Goal: Information Seeking & Learning: Learn about a topic

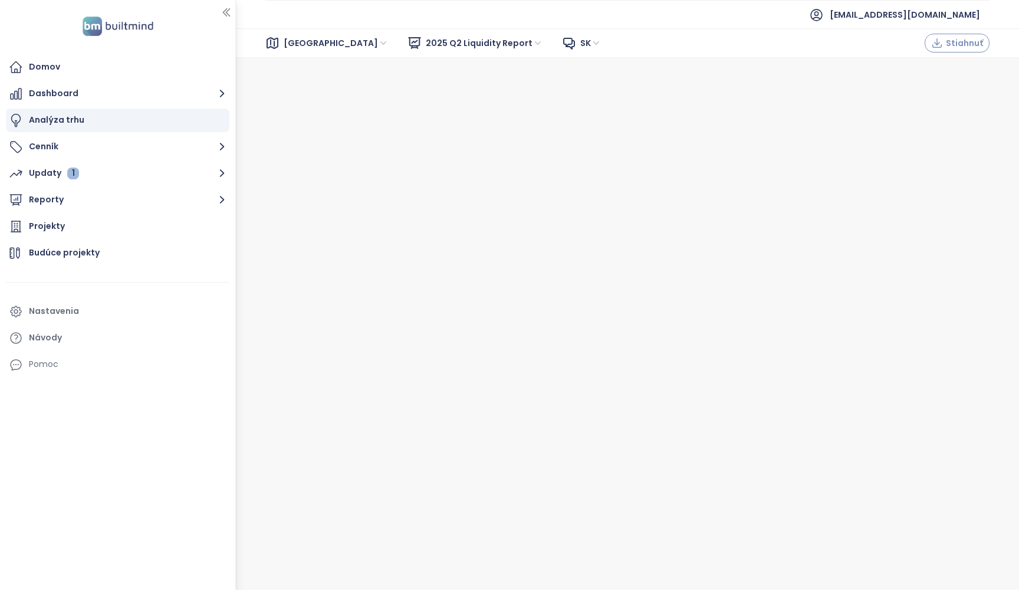
click at [958, 40] on span "Stiahnuť" at bounding box center [964, 43] width 37 height 13
click at [52, 62] on div "Domov" at bounding box center [44, 67] width 31 height 15
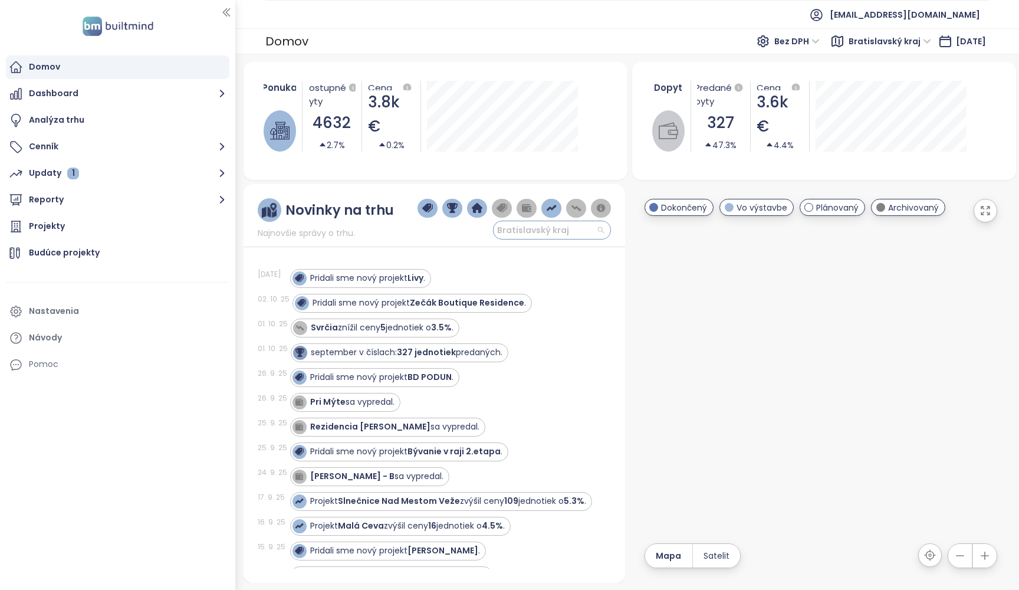
click at [572, 231] on span "Bratislavský kraj" at bounding box center [550, 230] width 107 height 18
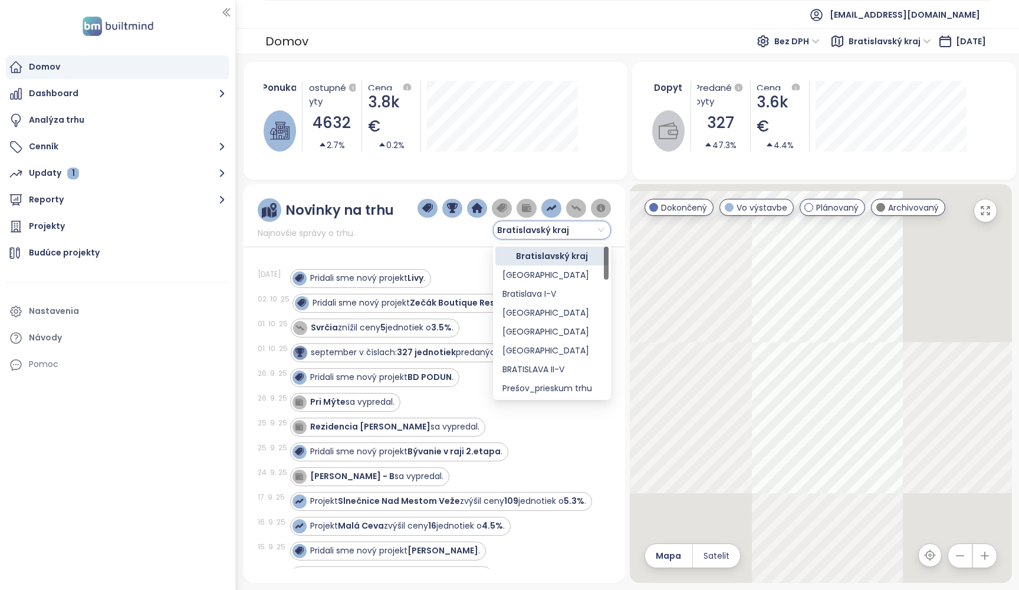
click at [600, 232] on span "Bratislavský kraj" at bounding box center [550, 230] width 107 height 18
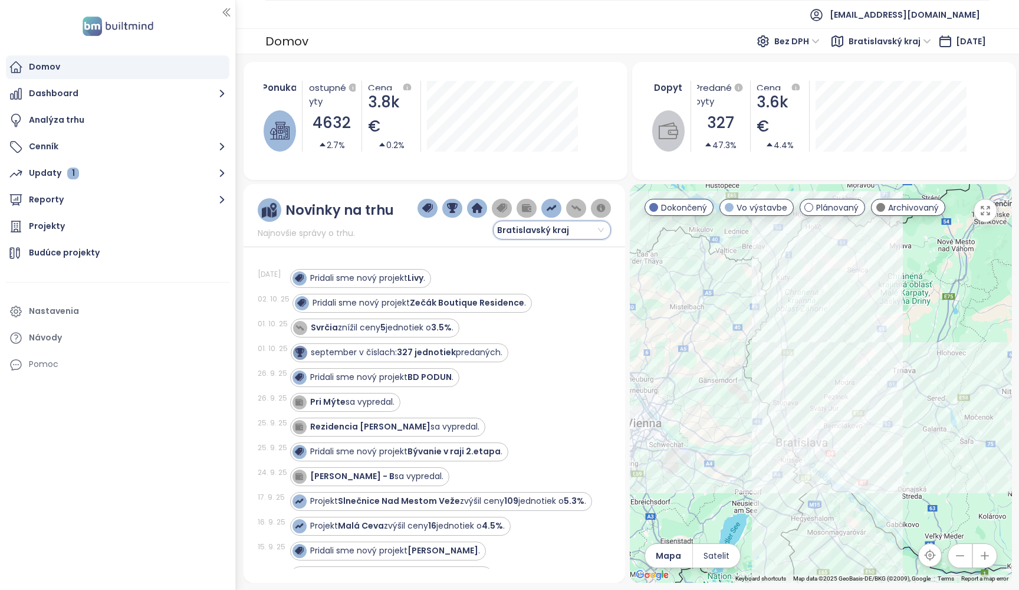
click at [599, 235] on span "Bratislavský kraj" at bounding box center [550, 230] width 107 height 18
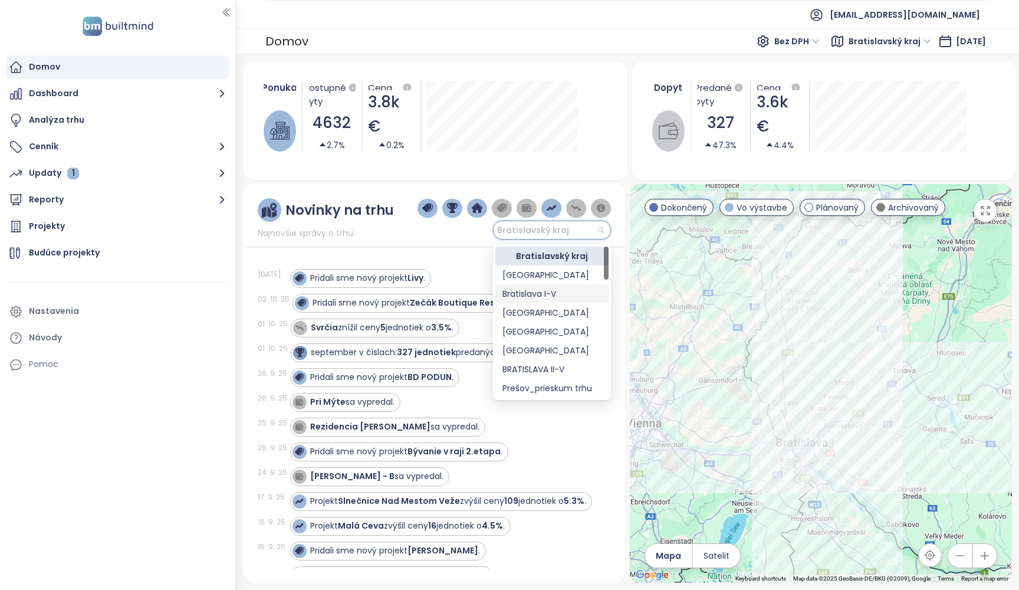
click at [554, 295] on div "Bratislava I-V" at bounding box center [552, 293] width 99 height 13
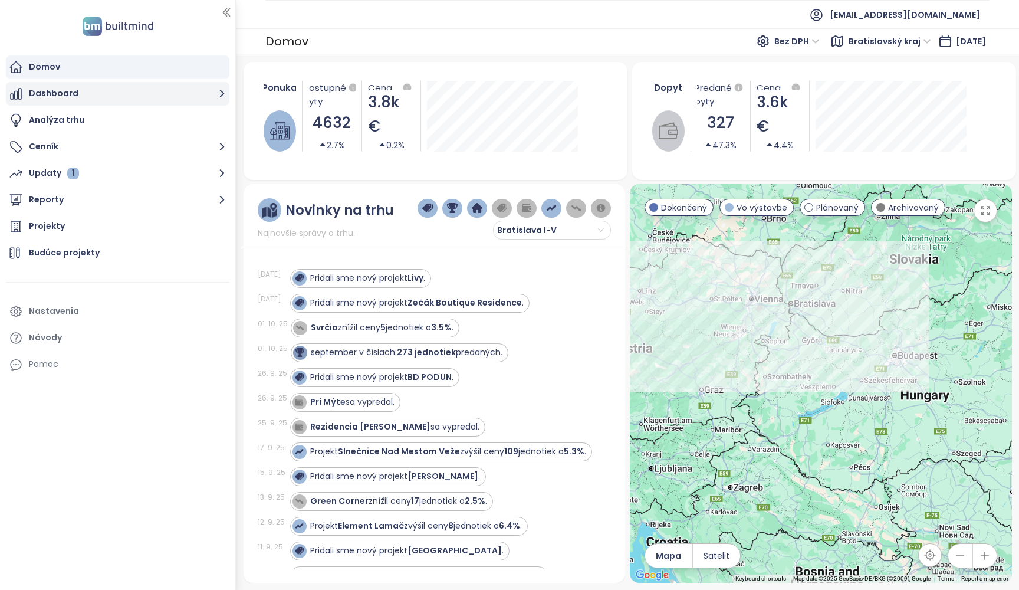
click at [87, 95] on button "Dashboard" at bounding box center [118, 94] width 224 height 24
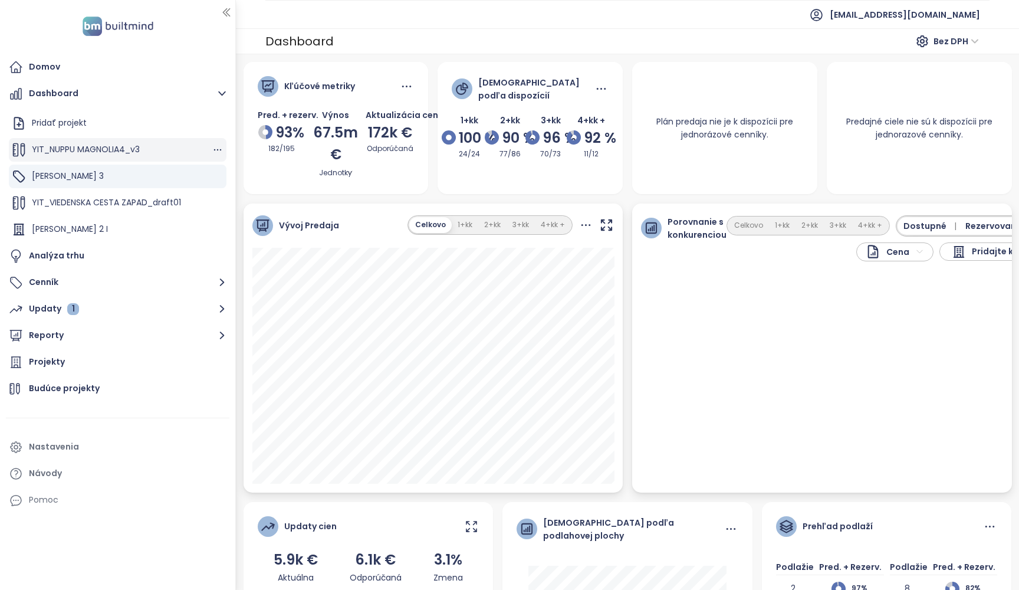
click at [81, 150] on span "YIT_NUPPU MAGNOLIA4_v3" at bounding box center [86, 149] width 108 height 12
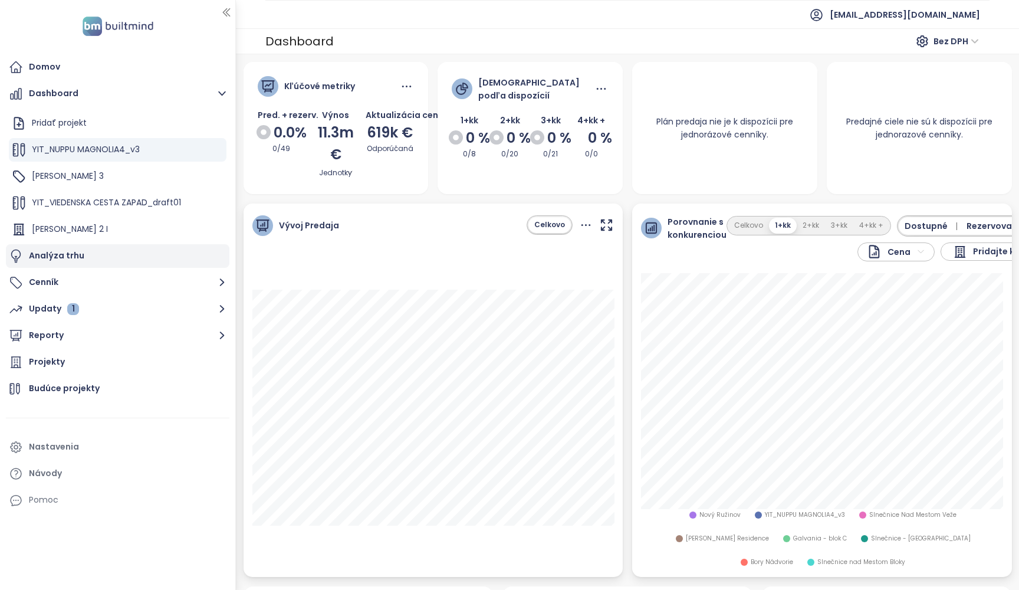
click at [53, 254] on div "Analýza trhu" at bounding box center [56, 255] width 55 height 15
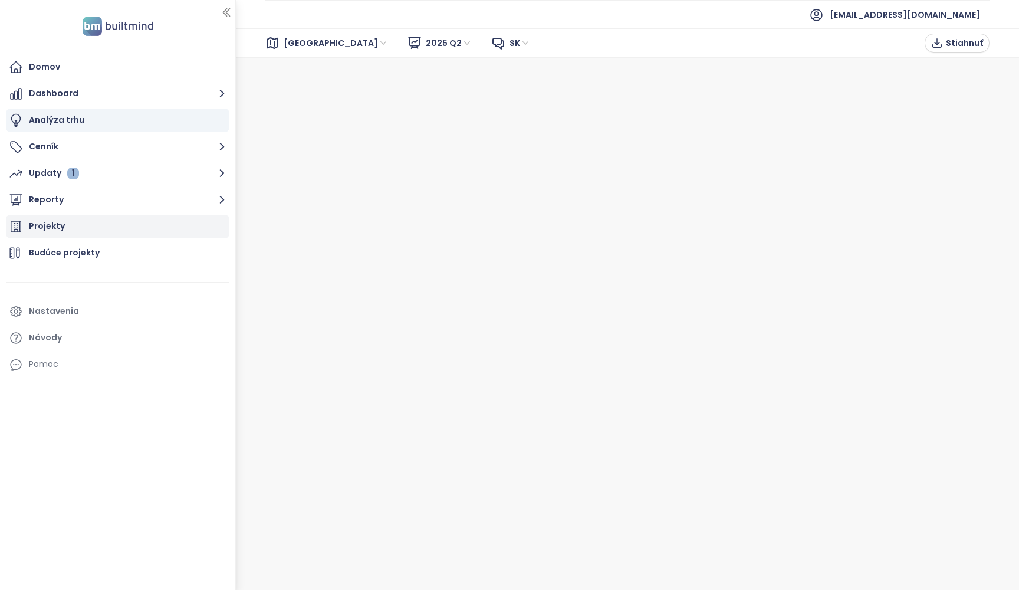
click at [57, 231] on div "Projekty" at bounding box center [47, 226] width 36 height 15
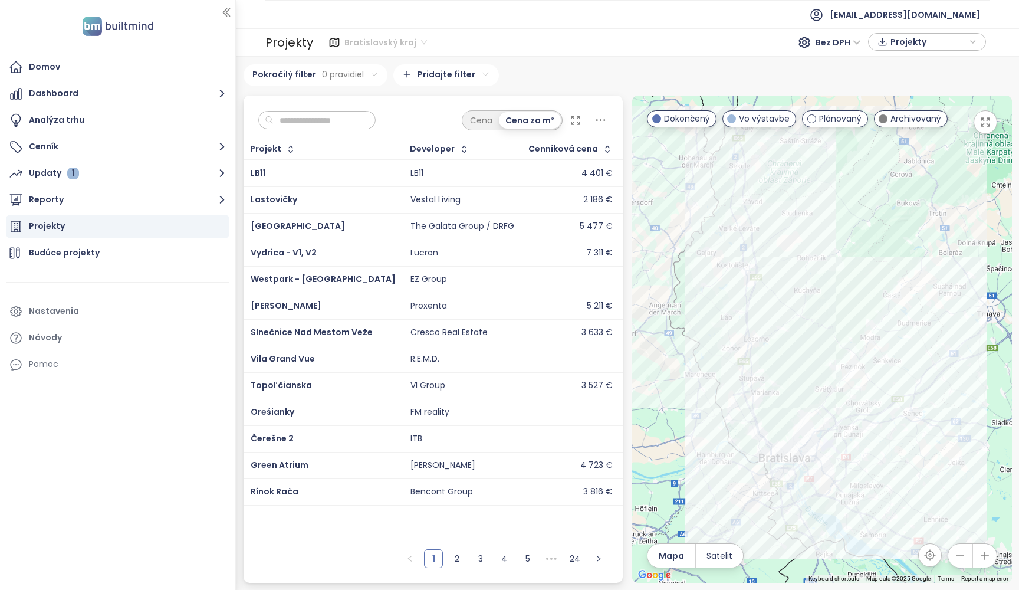
click at [380, 46] on span "Bratislavský kraj" at bounding box center [385, 43] width 83 height 18
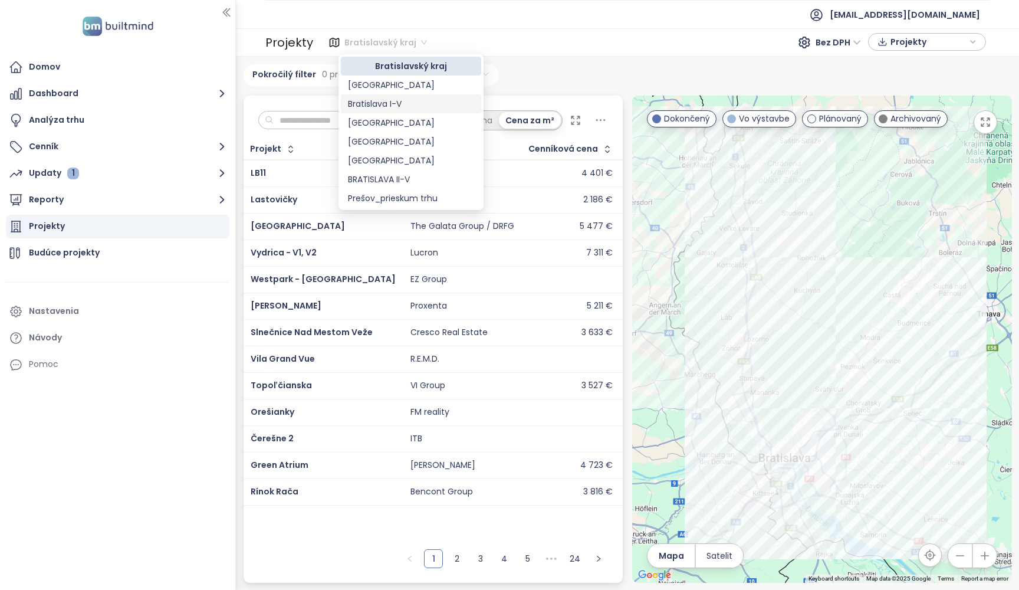
click at [394, 102] on div "Bratislava I-V" at bounding box center [411, 103] width 126 height 13
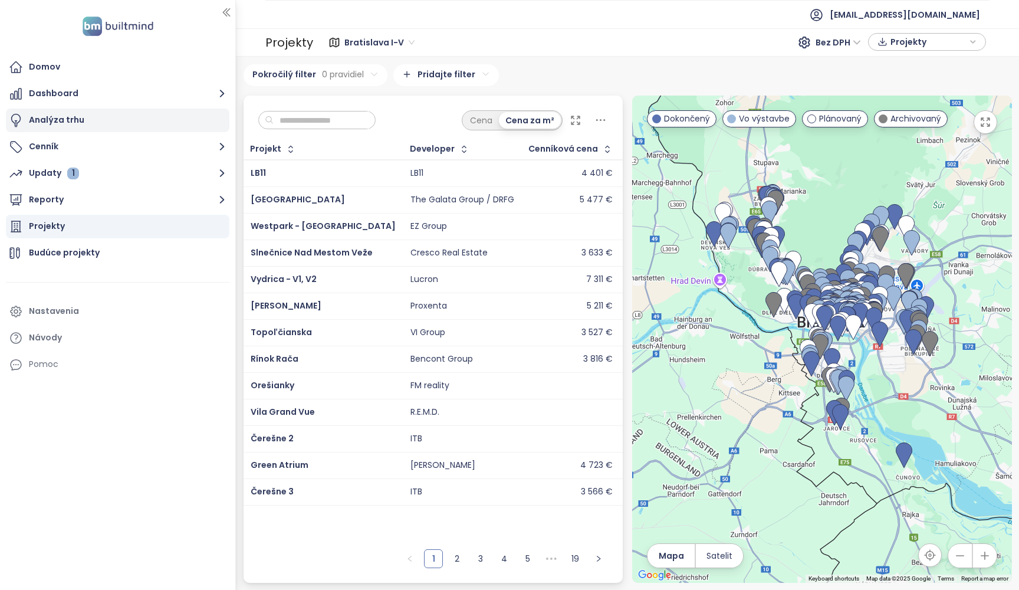
click at [44, 121] on div "Analýza trhu" at bounding box center [56, 120] width 55 height 15
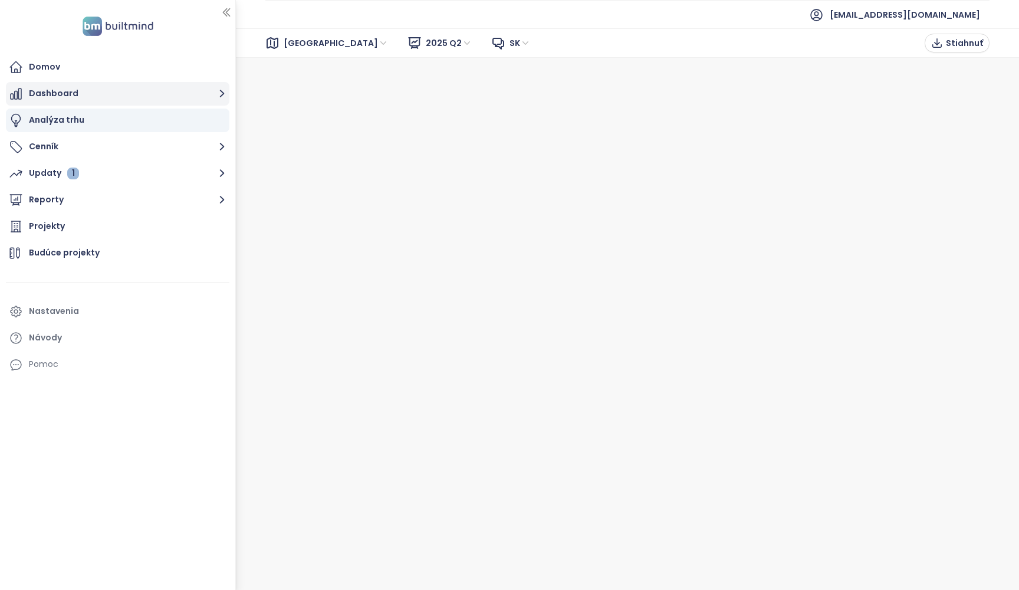
click at [41, 100] on button "Dashboard" at bounding box center [118, 94] width 224 height 24
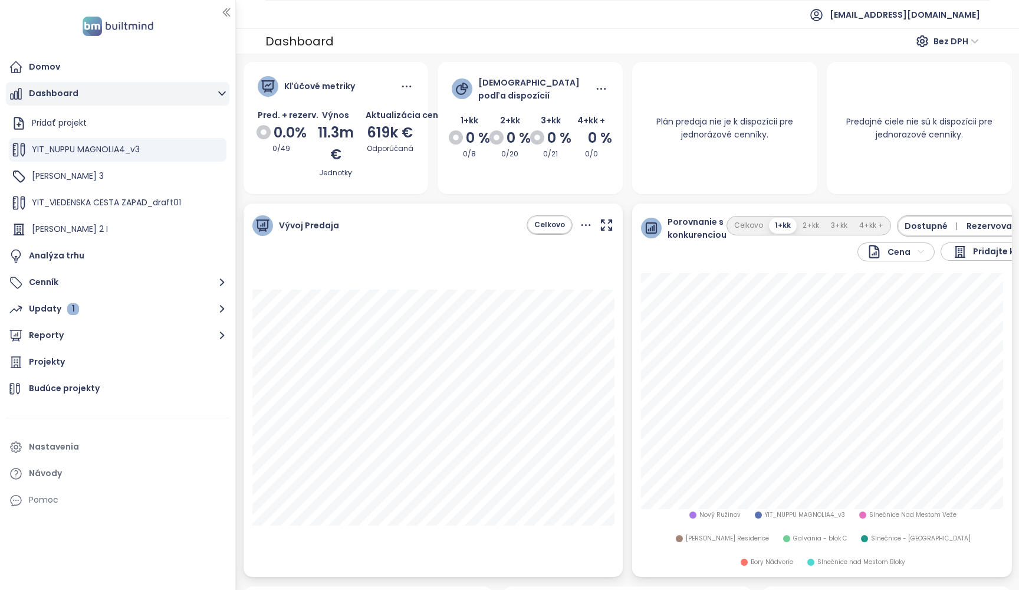
click at [209, 90] on button "Dashboard" at bounding box center [118, 94] width 224 height 24
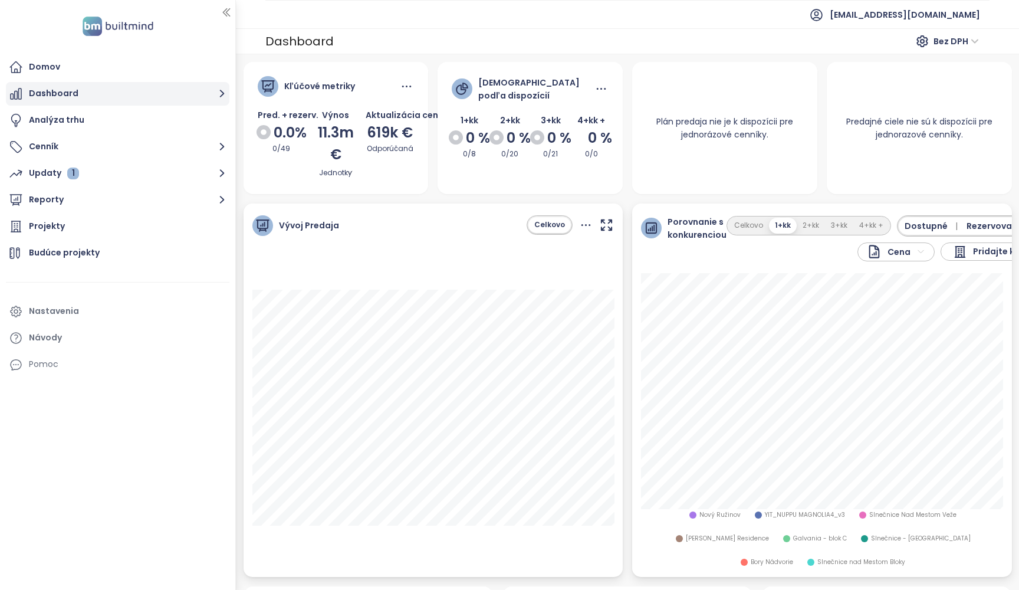
click at [209, 90] on button "Dashboard" at bounding box center [118, 94] width 224 height 24
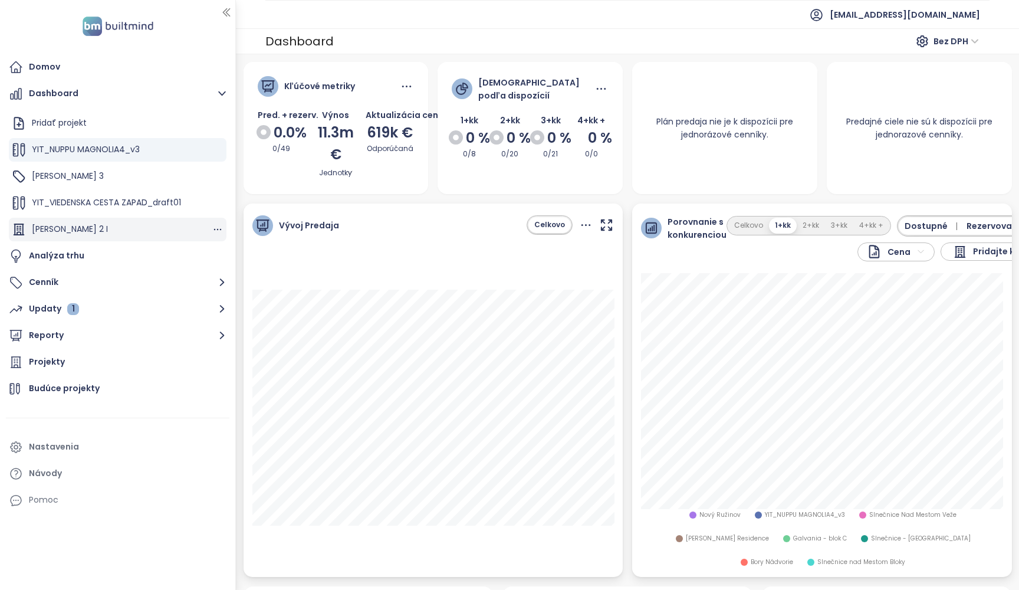
click at [81, 228] on div "Zwirn 2 I" at bounding box center [118, 230] width 218 height 24
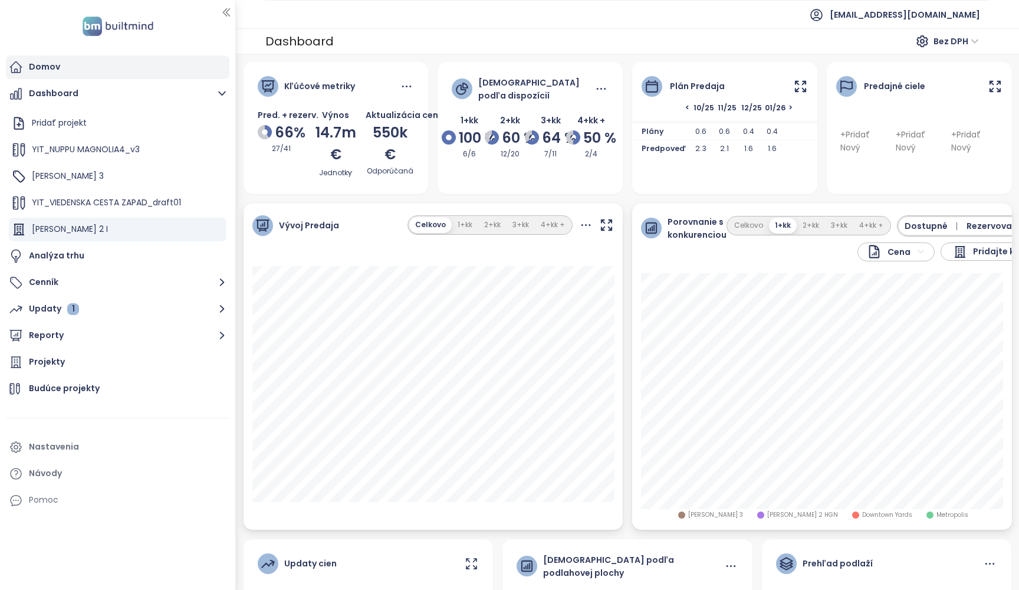
click at [87, 70] on div "Domov" at bounding box center [118, 67] width 224 height 24
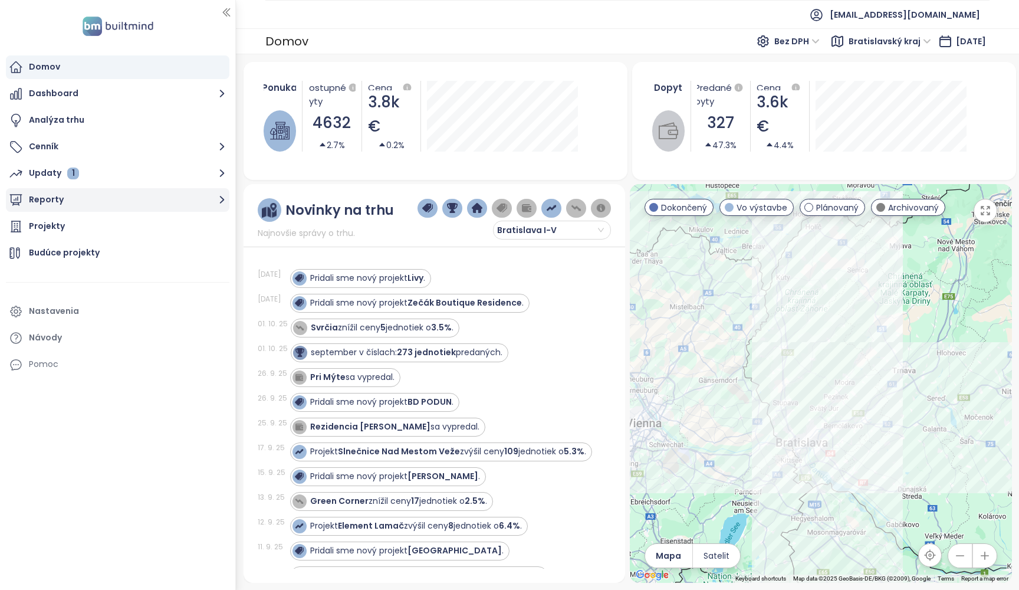
click at [169, 205] on button "Reporty" at bounding box center [118, 200] width 224 height 24
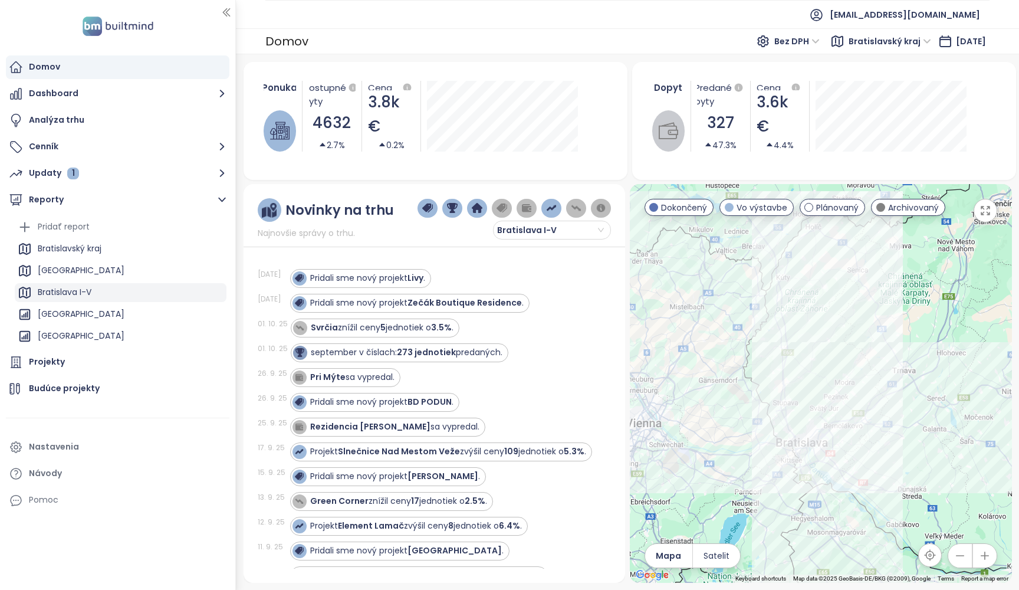
click at [82, 287] on div "Bratislava I-V" at bounding box center [65, 292] width 54 height 15
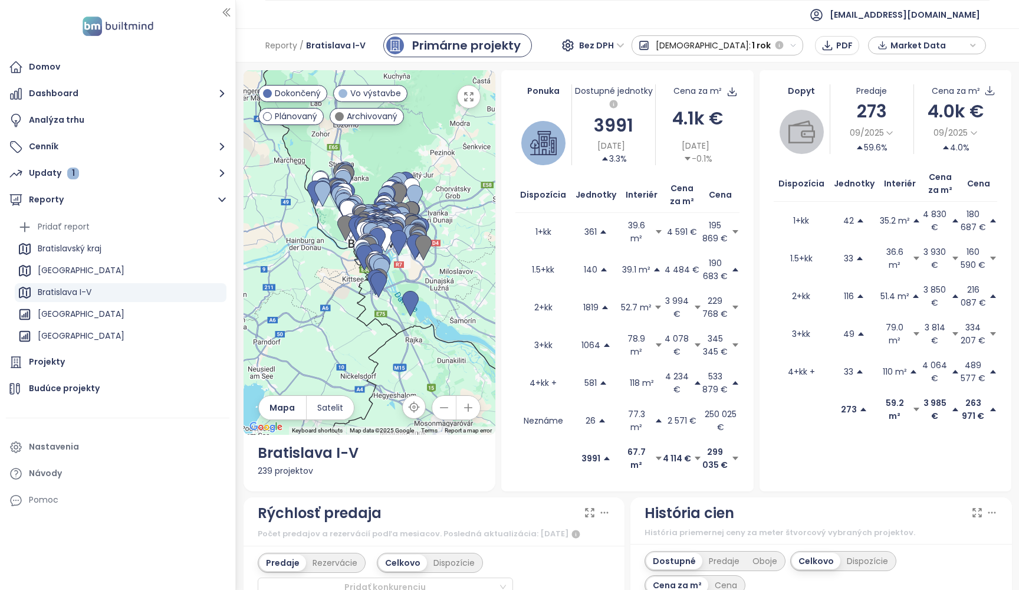
click at [625, 49] on span "Bez DPH" at bounding box center [601, 46] width 45 height 18
click at [601, 50] on div "Reporty / Bratislava I-V Primárne projekty Bez DPH Predaj: 1 rok PDF Market Data" at bounding box center [627, 45] width 783 height 34
click at [789, 44] on button "Predaj: 1 rok" at bounding box center [718, 45] width 172 height 20
click at [736, 127] on div "6 mesiacov" at bounding box center [683, 130] width 103 height 21
click at [594, 47] on span "Bez DPH" at bounding box center [571, 46] width 45 height 18
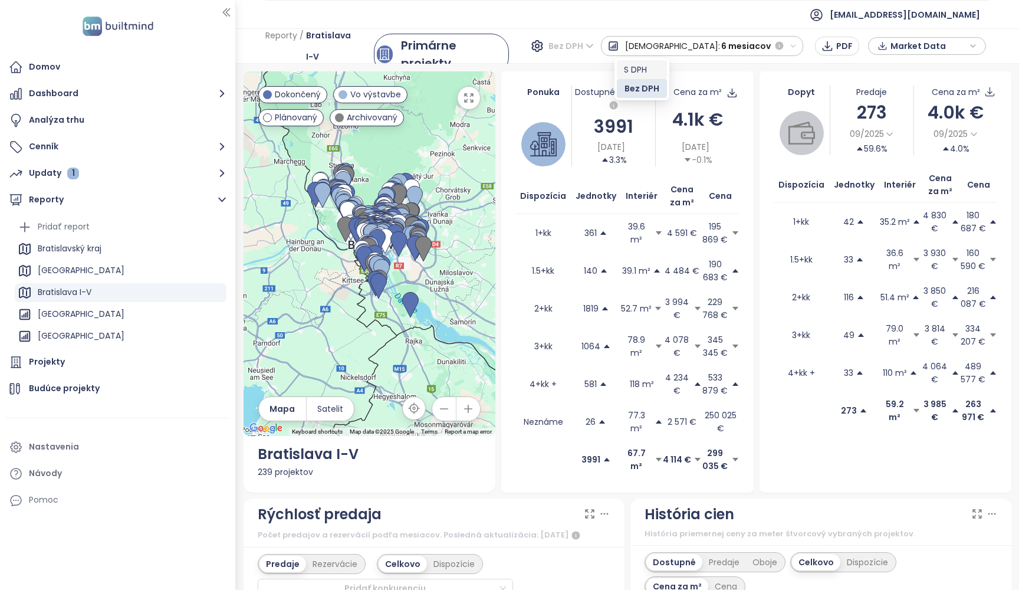
click at [642, 70] on div "S DPH" at bounding box center [642, 69] width 36 height 13
click at [594, 42] on span "S DPH" at bounding box center [576, 46] width 35 height 18
click at [646, 87] on div "Bez DPH" at bounding box center [649, 88] width 32 height 13
click at [797, 42] on icon "button" at bounding box center [794, 46] width 8 height 8
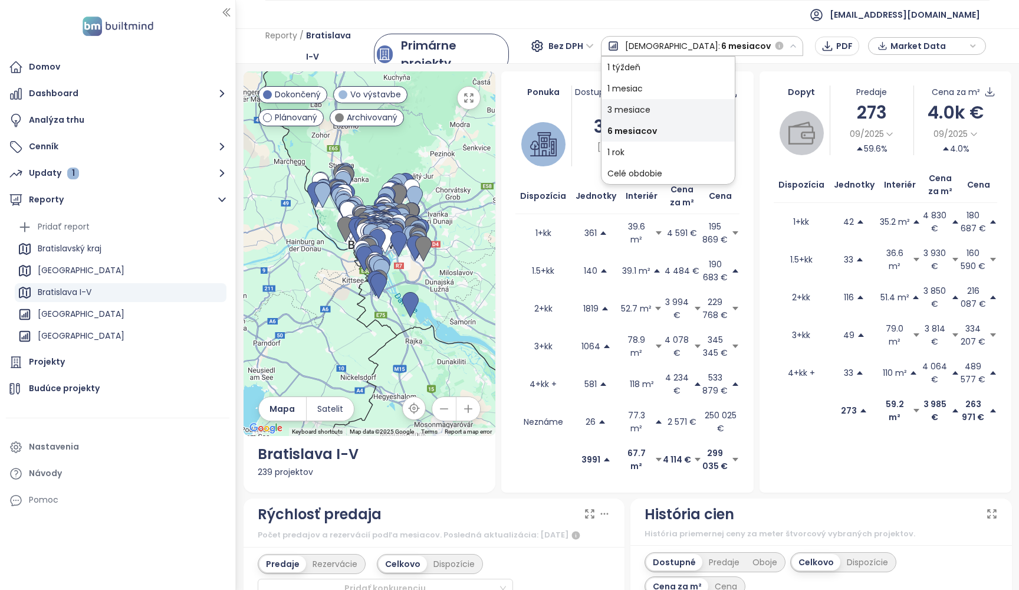
click at [734, 108] on div "3 mesiace" at bounding box center [668, 109] width 133 height 21
